Goal: Check status: Check status

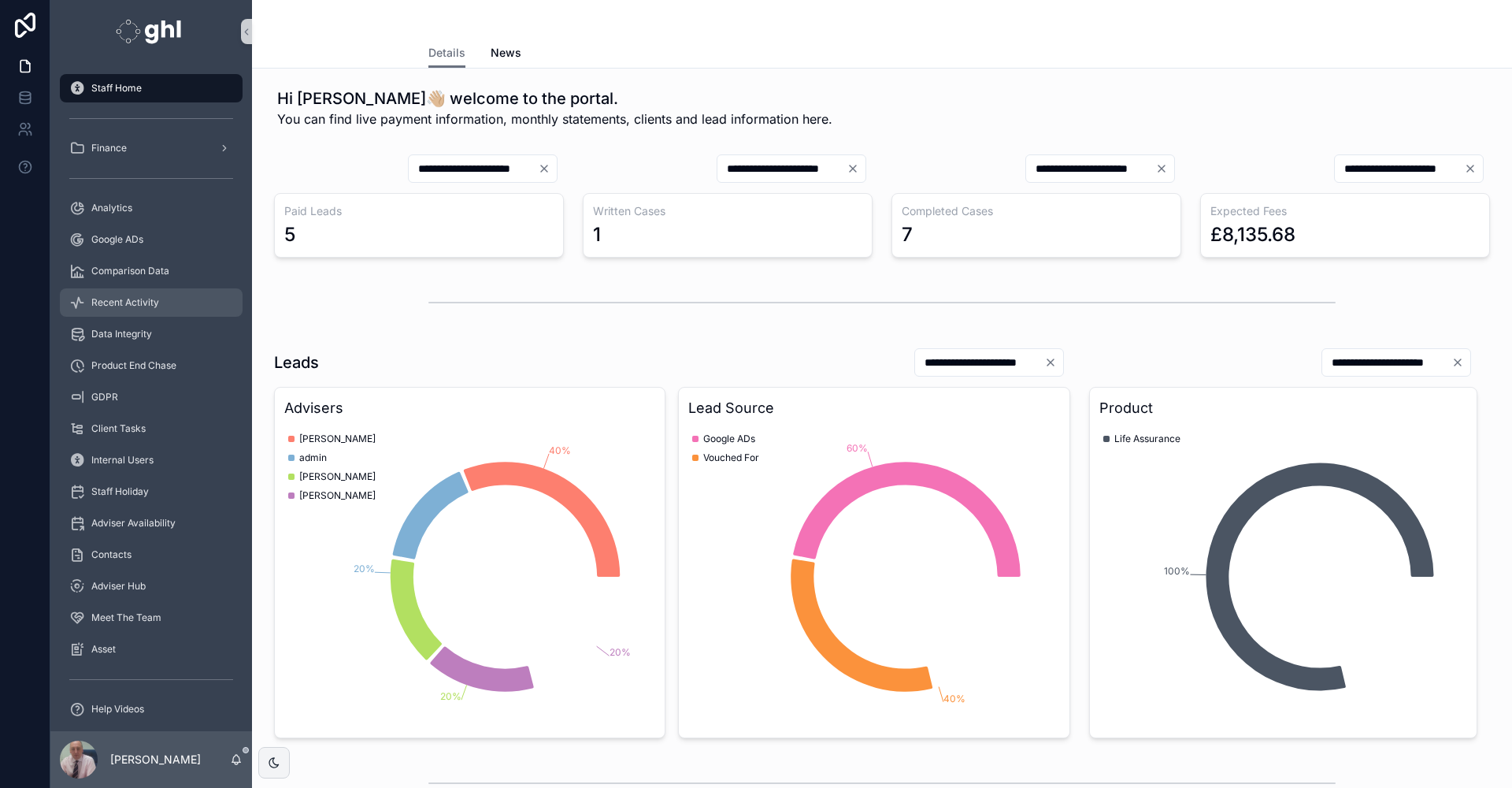
click at [112, 302] on span "Recent Activity" at bounding box center [125, 302] width 68 height 12
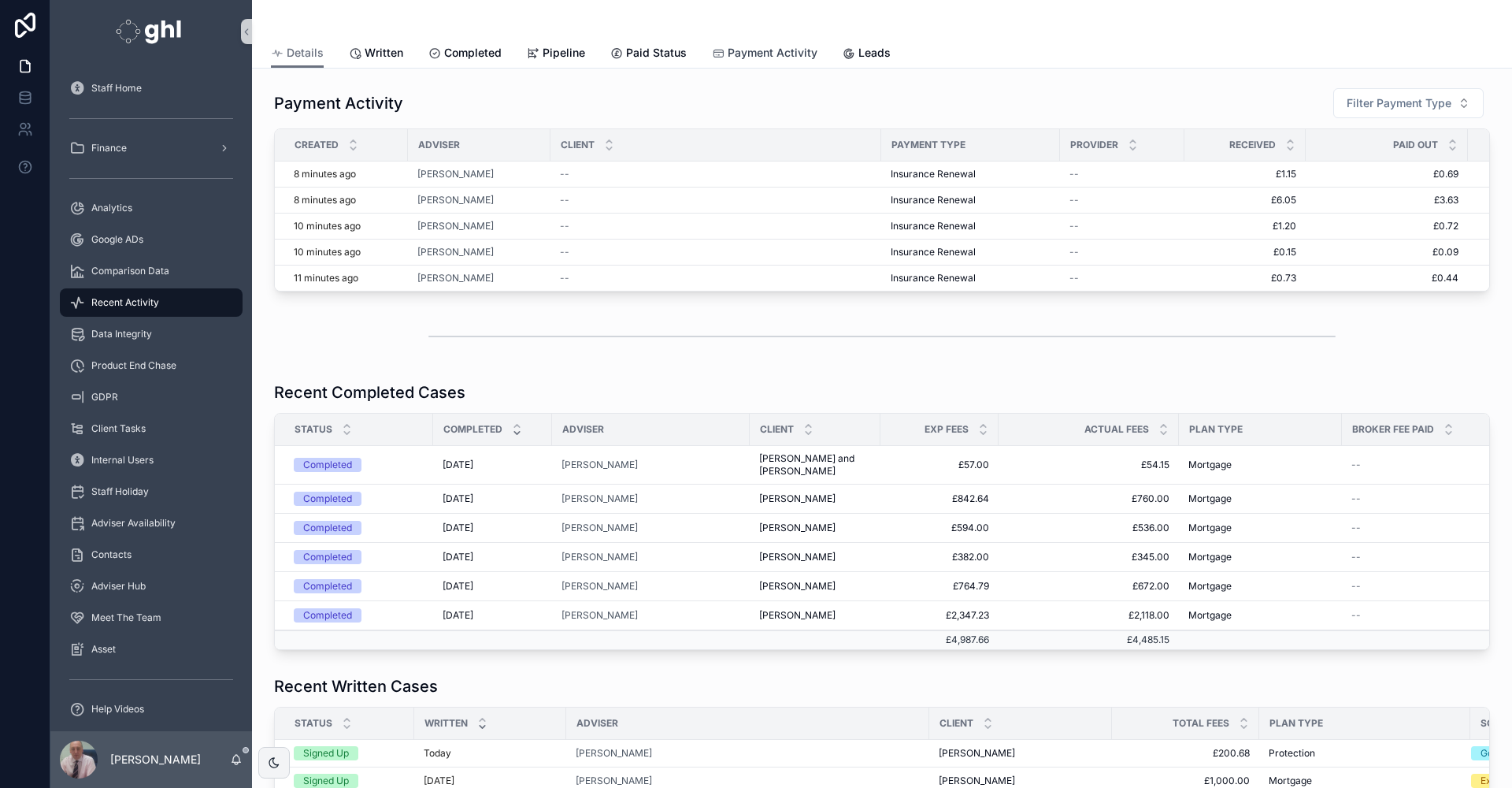
click at [754, 50] on span "Payment Activity" at bounding box center [772, 53] width 90 height 16
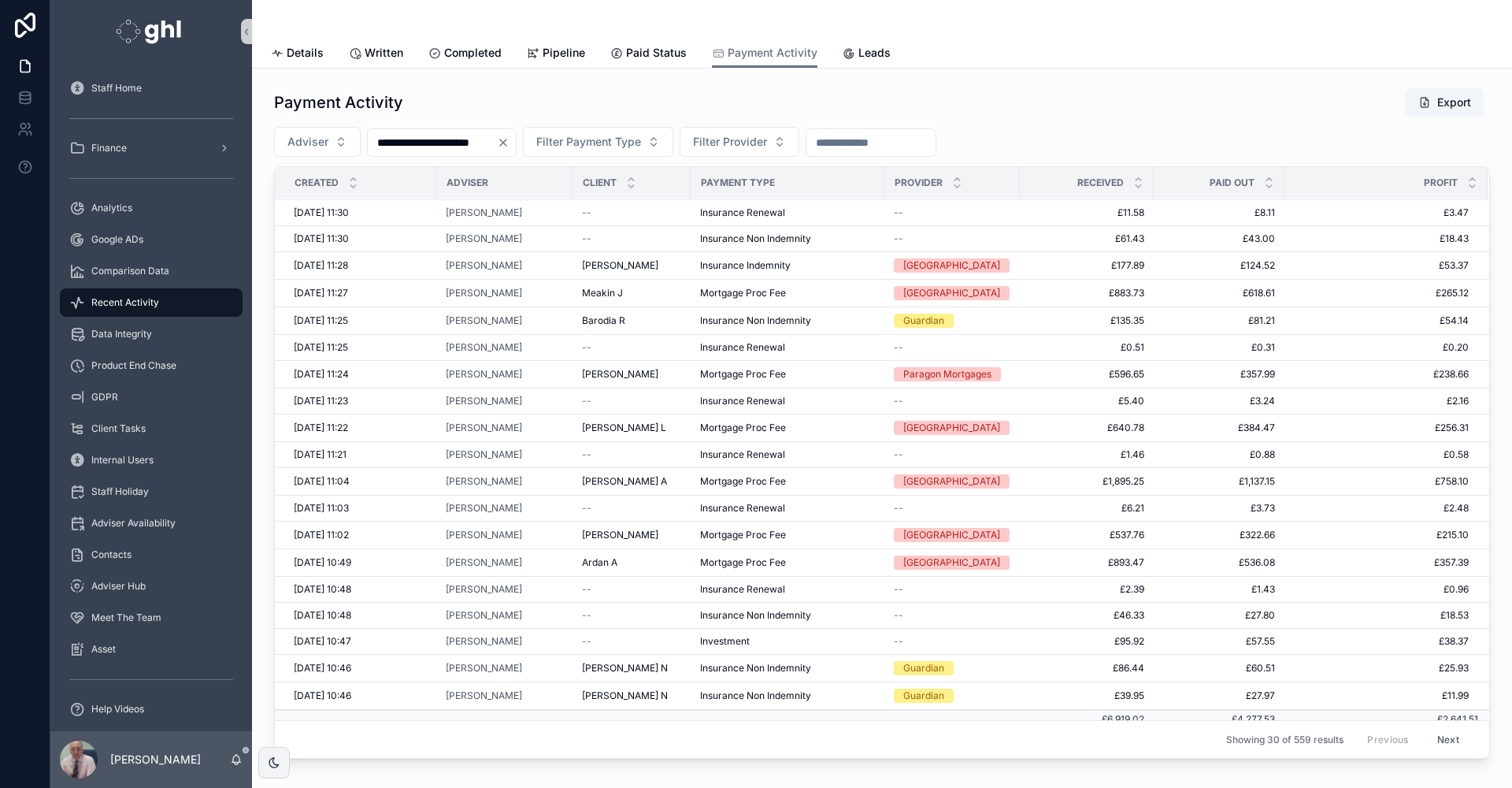
scroll to position [297, 0]
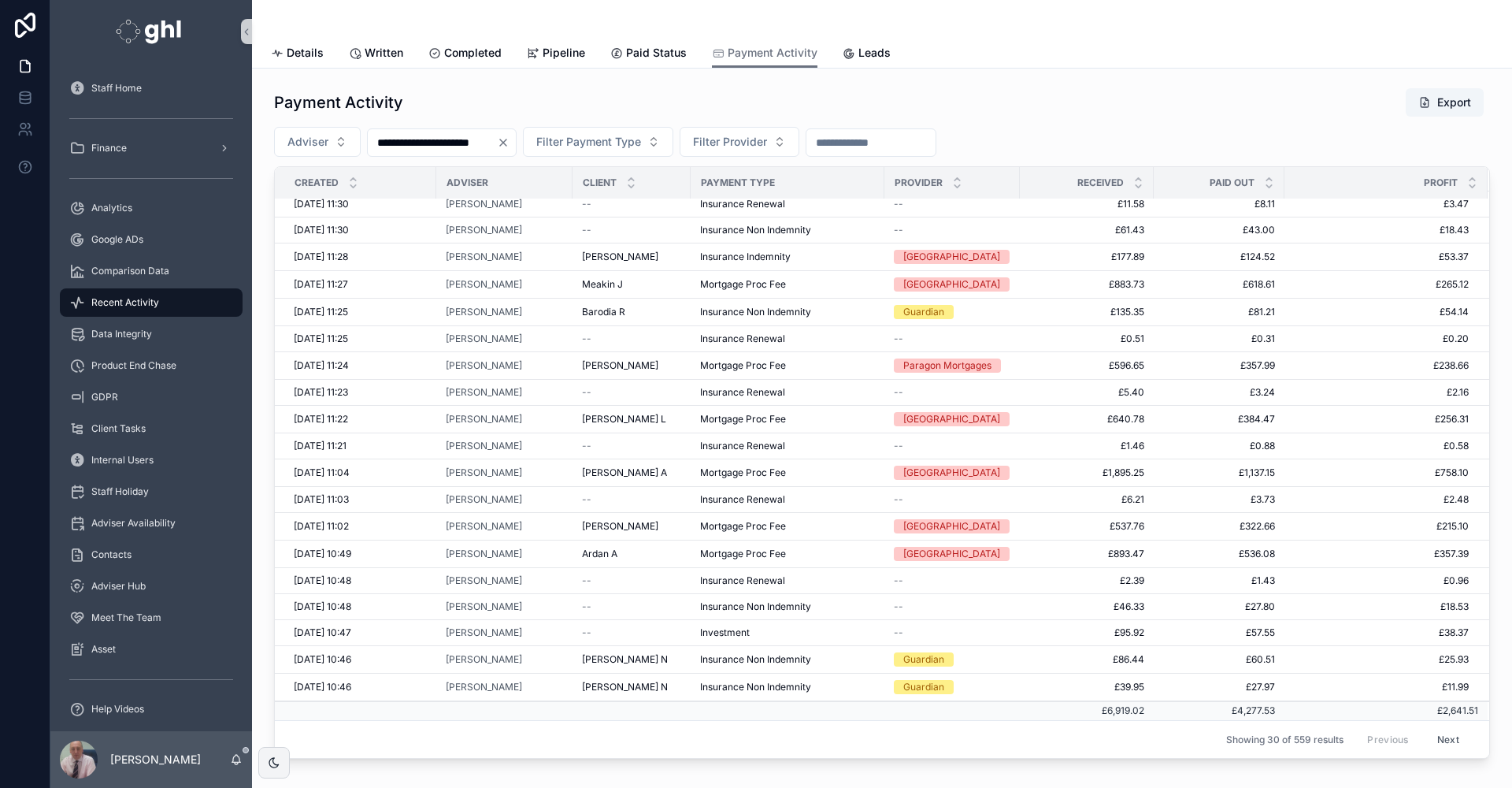
click at [1426, 738] on button "Next" at bounding box center [1448, 739] width 44 height 25
